Goal: Navigation & Orientation: Find specific page/section

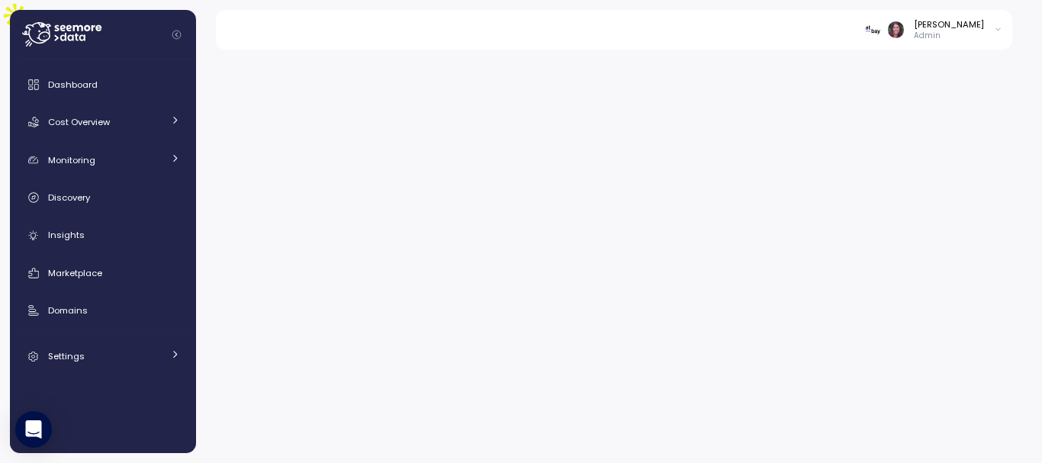
click at [881, 30] on img at bounding box center [873, 29] width 16 height 16
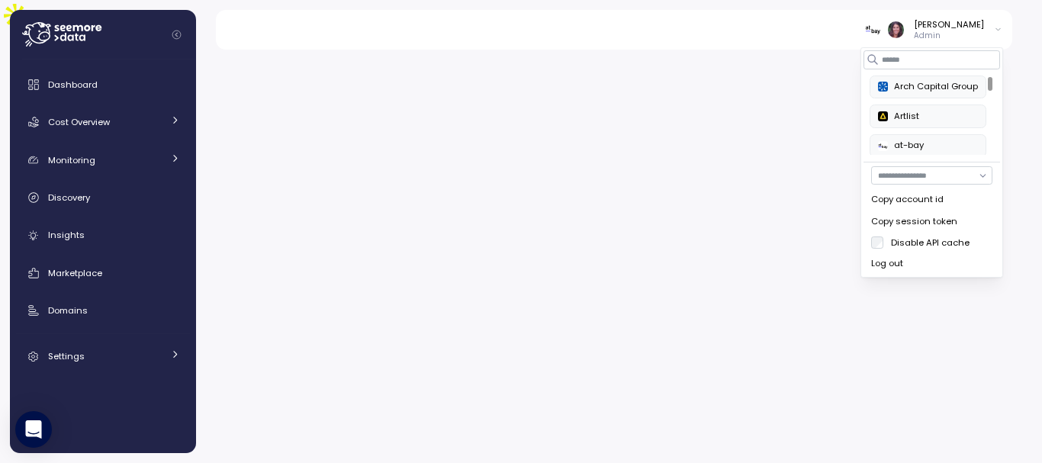
click at [904, 92] on div "Arch Capital Group" at bounding box center [928, 87] width 100 height 14
click at [939, 127] on button "Artlist" at bounding box center [928, 115] width 117 height 23
click at [986, 25] on div "Elvire Lukov Admin" at bounding box center [933, 29] width 137 height 23
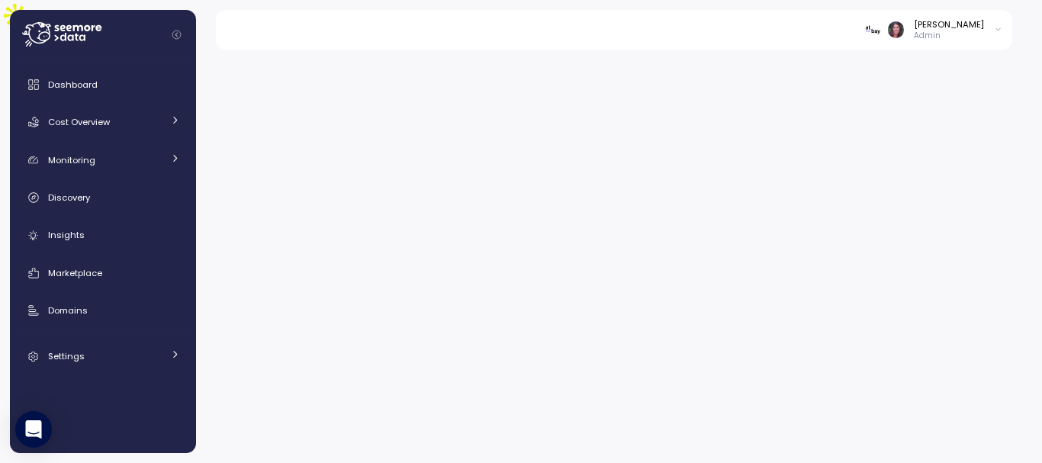
click at [1000, 25] on icon at bounding box center [998, 30] width 8 height 18
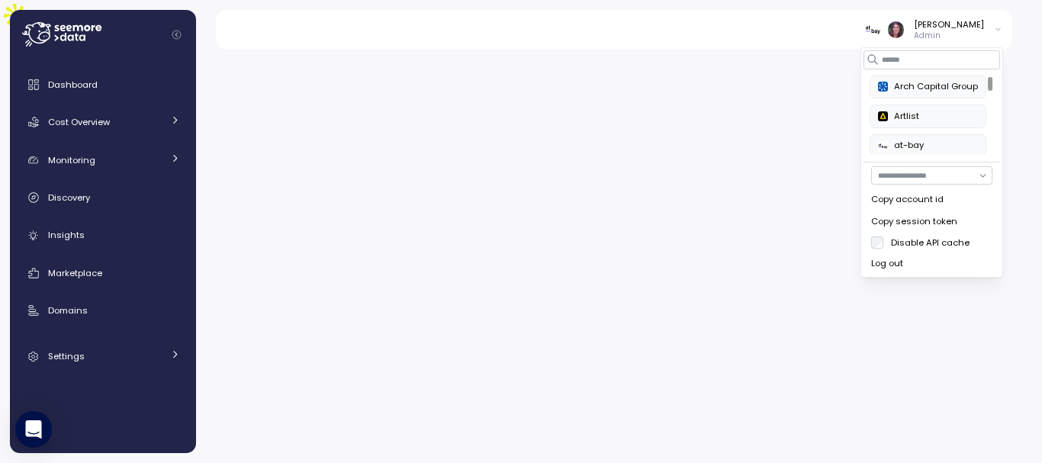
click at [902, 262] on div "Log out" at bounding box center [931, 264] width 121 height 14
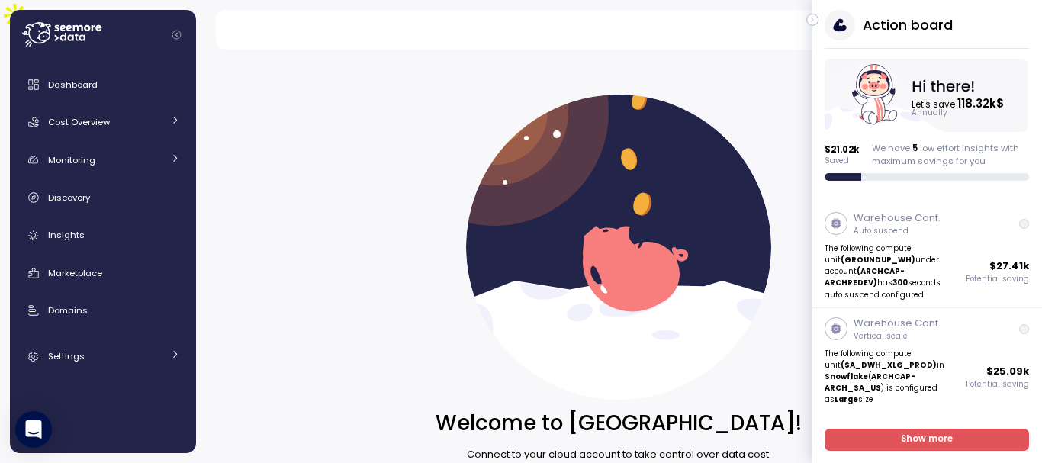
click at [812, 24] on icon "button" at bounding box center [812, 20] width 7 height 18
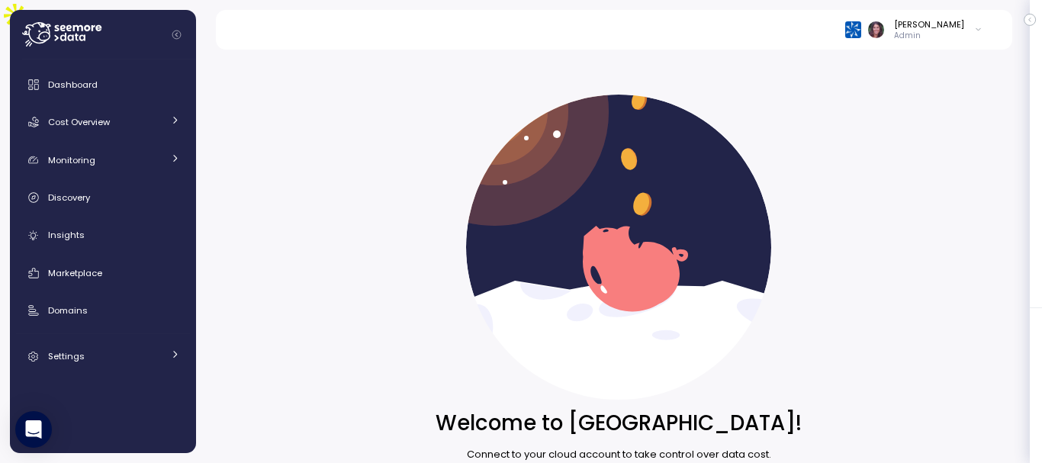
click at [861, 24] on img at bounding box center [853, 29] width 16 height 16
click at [60, 90] on span "Dashboard" at bounding box center [73, 85] width 50 height 12
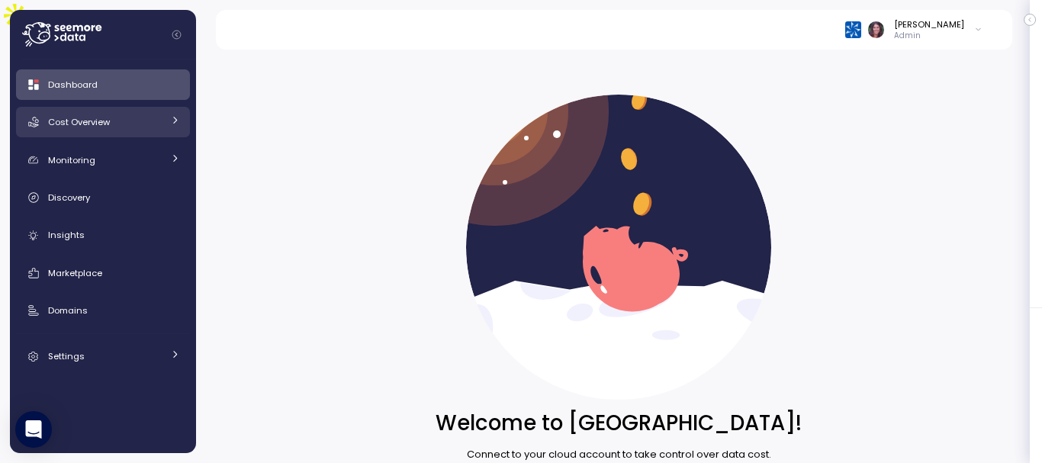
click at [69, 110] on link "Cost Overview" at bounding box center [103, 122] width 174 height 31
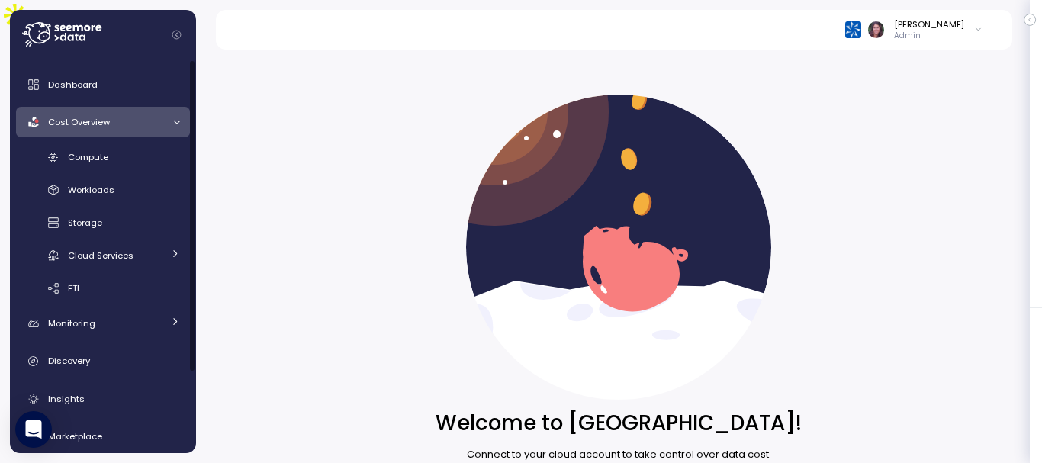
click at [177, 121] on icon at bounding box center [177, 122] width 10 height 10
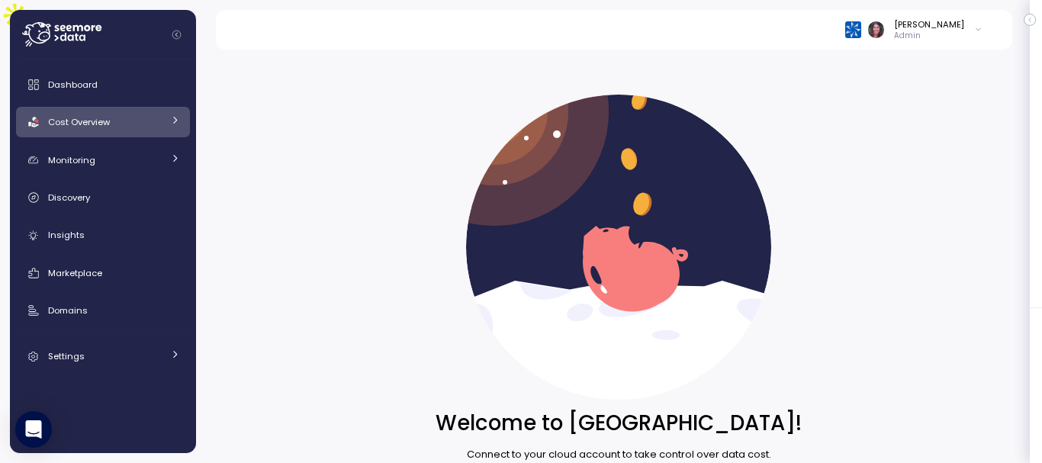
click at [177, 121] on icon at bounding box center [175, 120] width 10 height 10
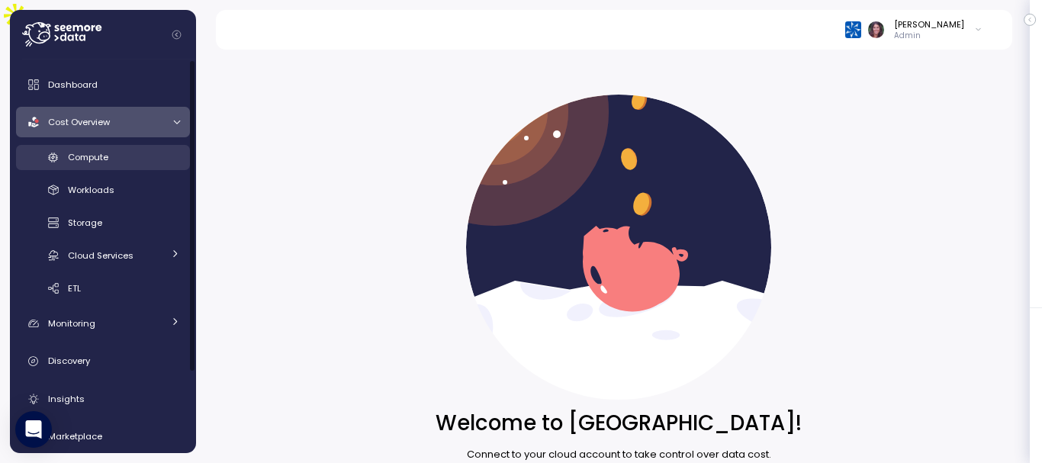
click at [149, 146] on link "Compute" at bounding box center [103, 157] width 174 height 25
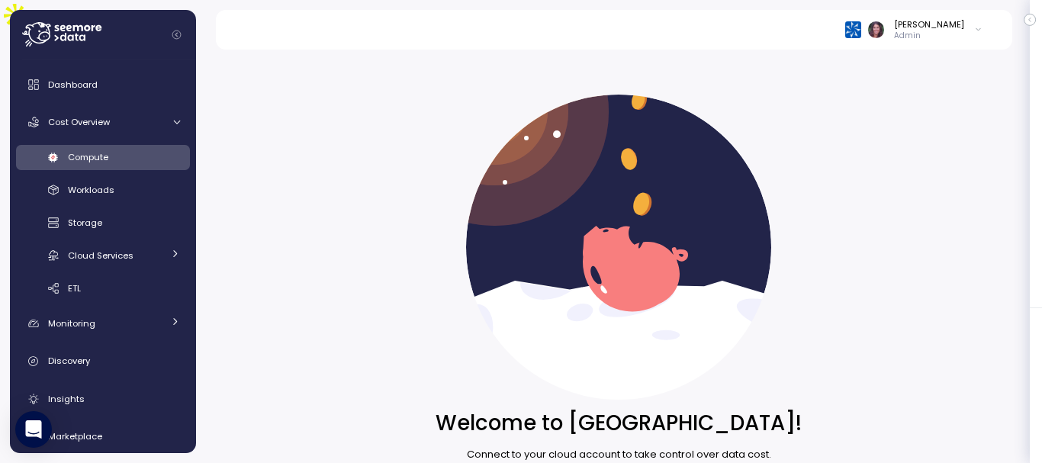
click at [861, 24] on img at bounding box center [853, 29] width 16 height 16
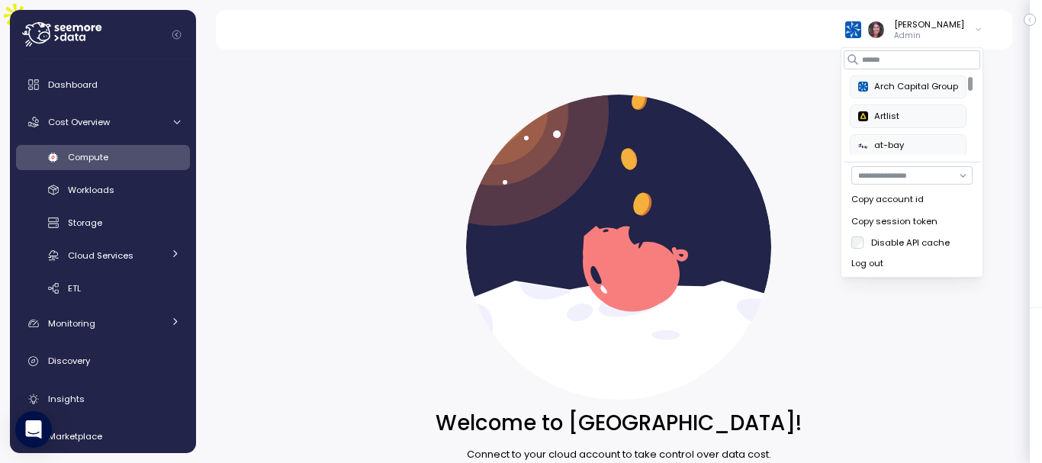
click at [886, 86] on div "Arch Capital Group" at bounding box center [908, 87] width 100 height 14
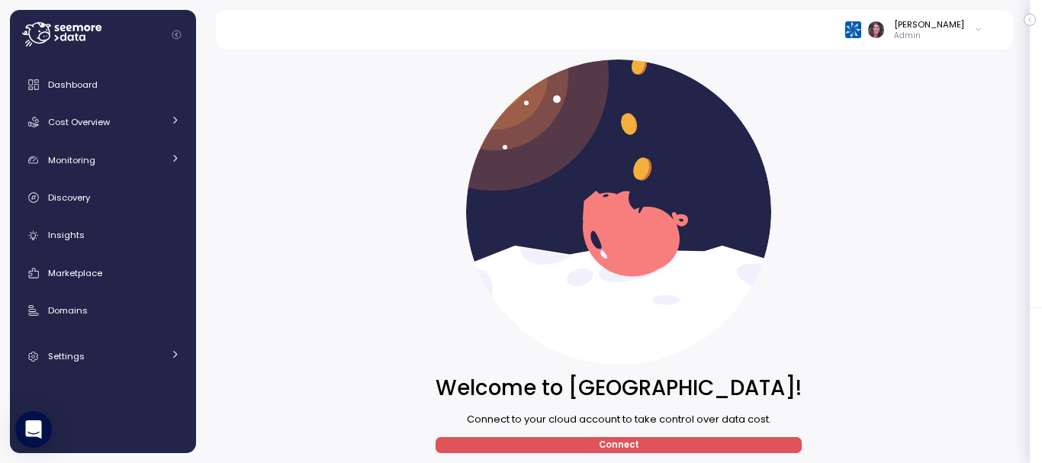
click at [937, 34] on p "Admin" at bounding box center [929, 36] width 70 height 11
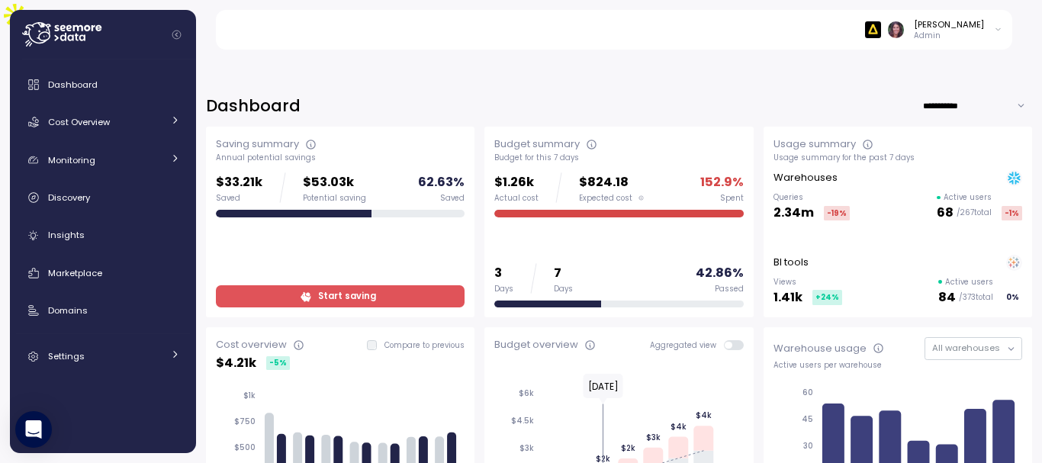
click at [881, 24] on img at bounding box center [873, 29] width 16 height 16
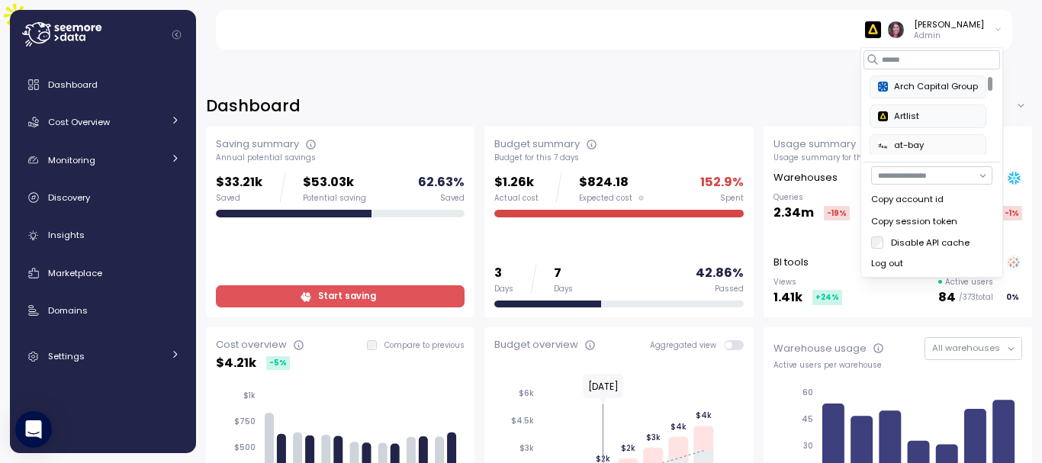
click at [902, 84] on div "Arch Capital Group" at bounding box center [928, 87] width 100 height 14
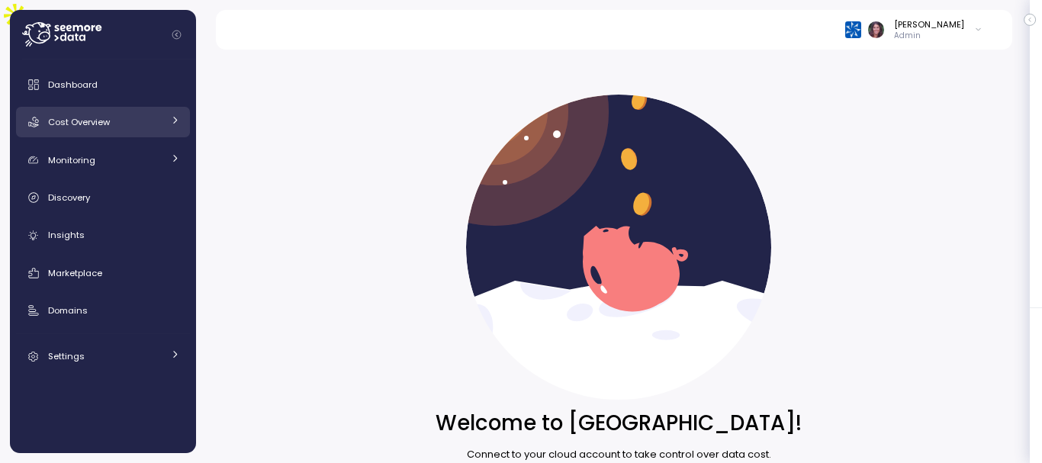
click at [123, 134] on link "Cost Overview" at bounding box center [103, 122] width 174 height 31
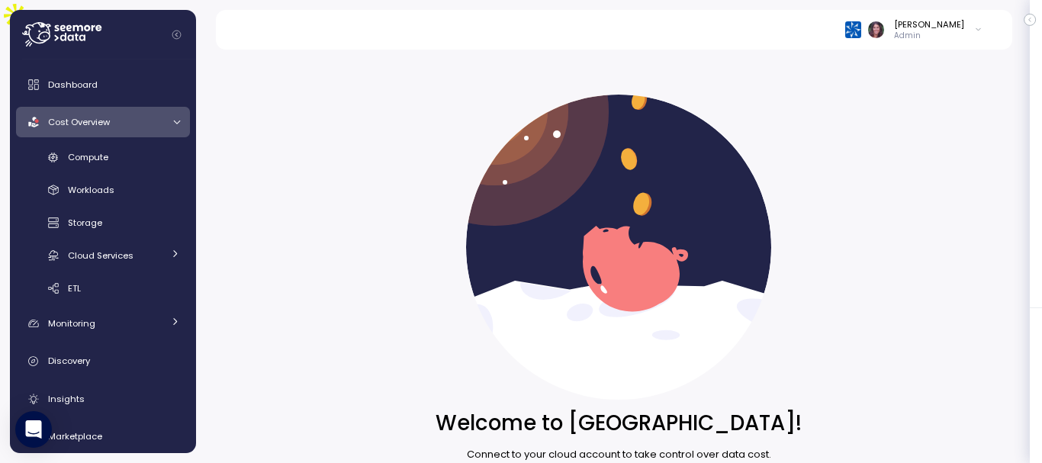
click at [944, 171] on div "Welcome to [GEOGRAPHIC_DATA]! Connect to your cloud account to take control ove…" at bounding box center [619, 292] width 806 height 394
